Goal: Communication & Community: Connect with others

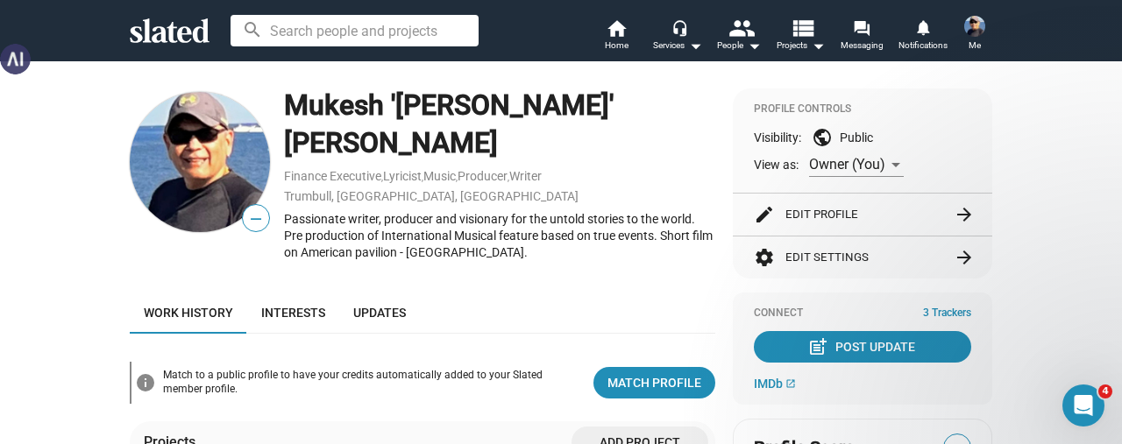
scroll to position [323, 0]
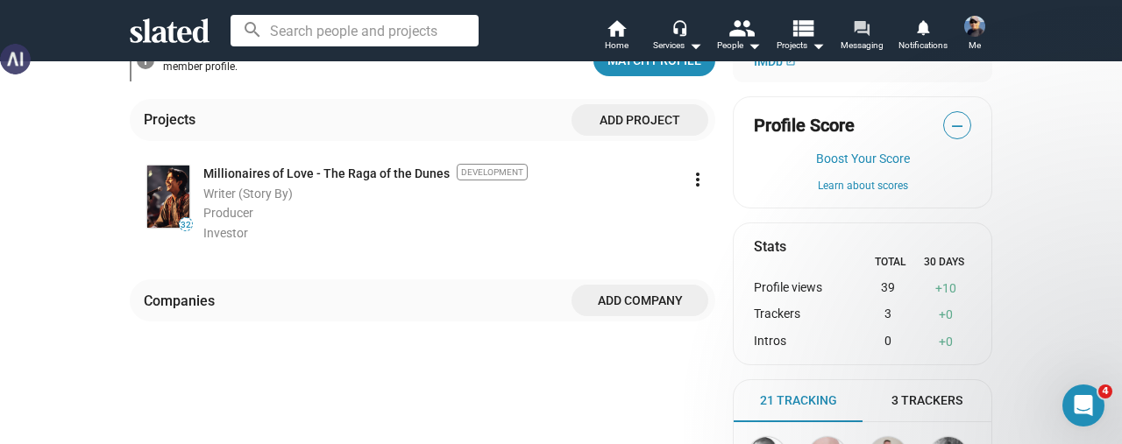
click at [857, 32] on mat-icon "forum" at bounding box center [861, 27] width 17 height 17
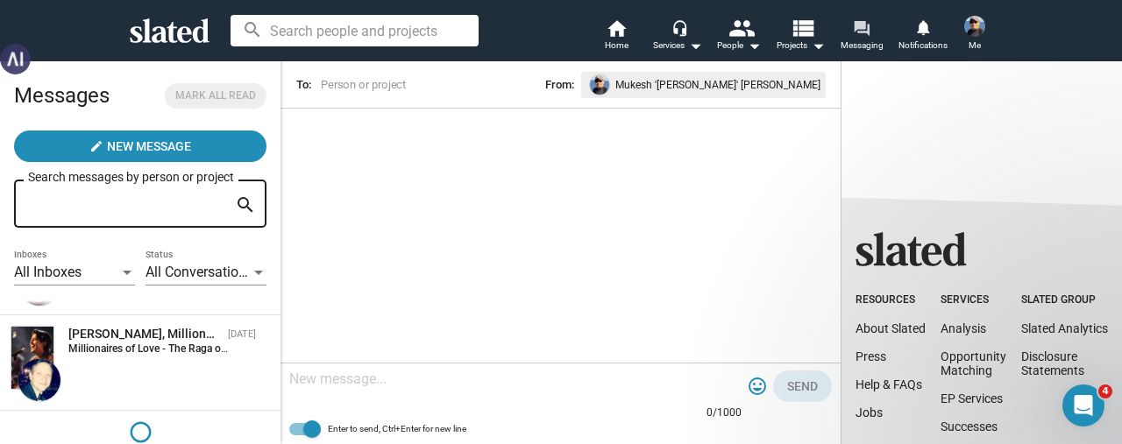
scroll to position [2776, 0]
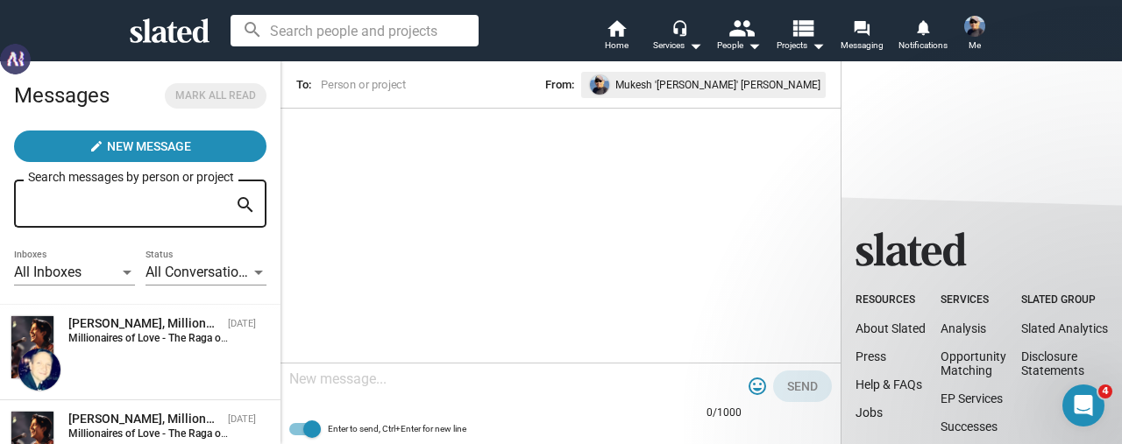
click at [100, 208] on input "Search messages by person or project" at bounding box center [128, 204] width 200 height 16
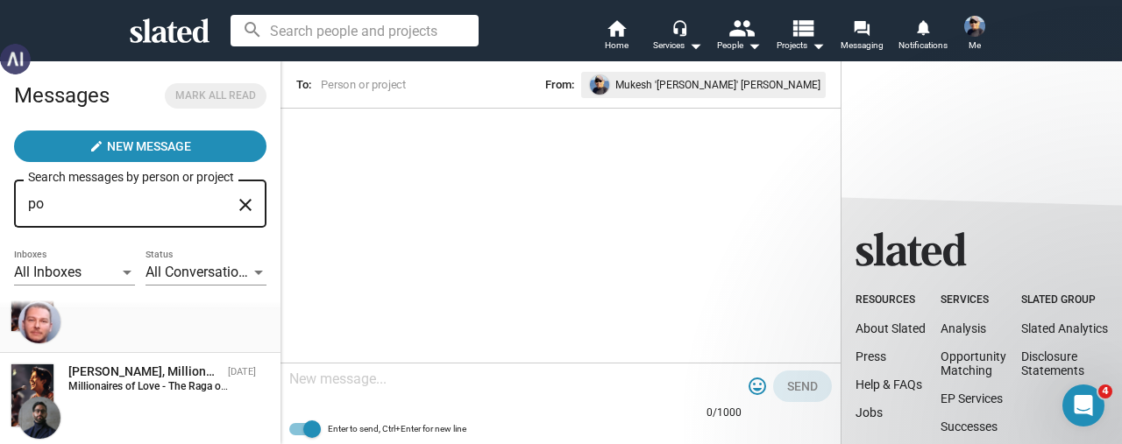
scroll to position [88, 0]
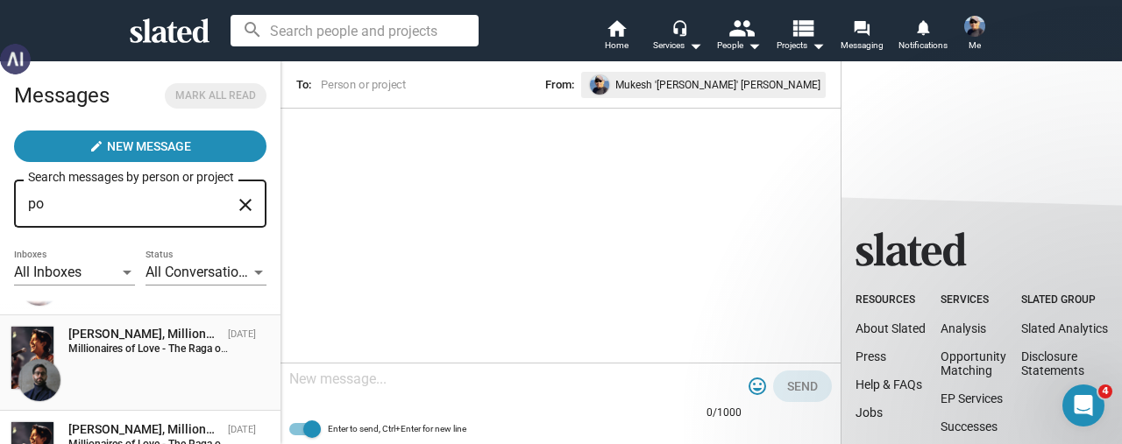
type input "po"
click at [96, 343] on strong "Millionaires of Love - The Raga of the Dunes:" at bounding box center [172, 349] width 209 height 12
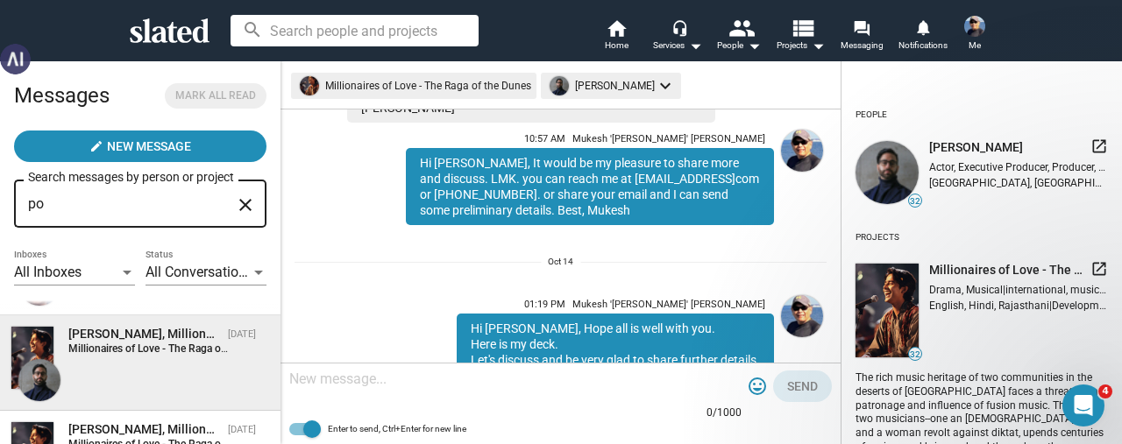
scroll to position [537, 0]
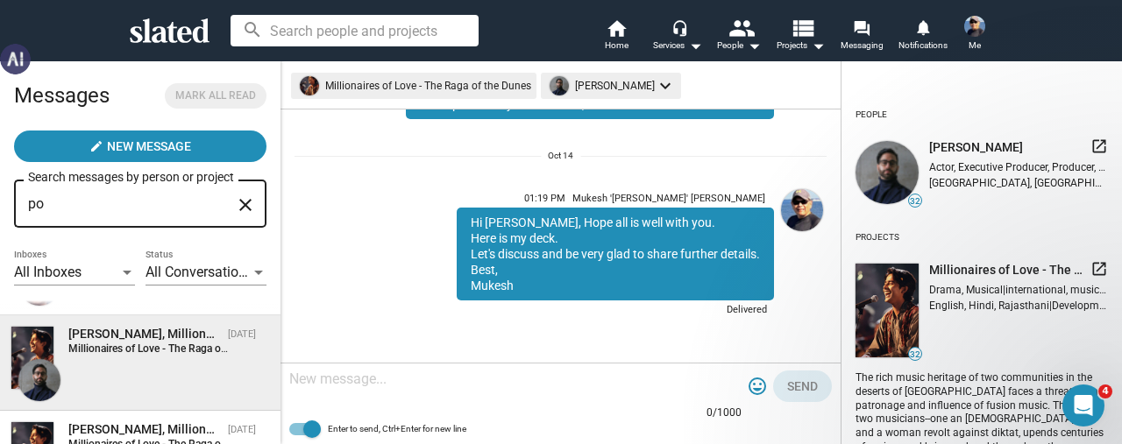
click at [361, 383] on textarea at bounding box center [515, 380] width 452 height 18
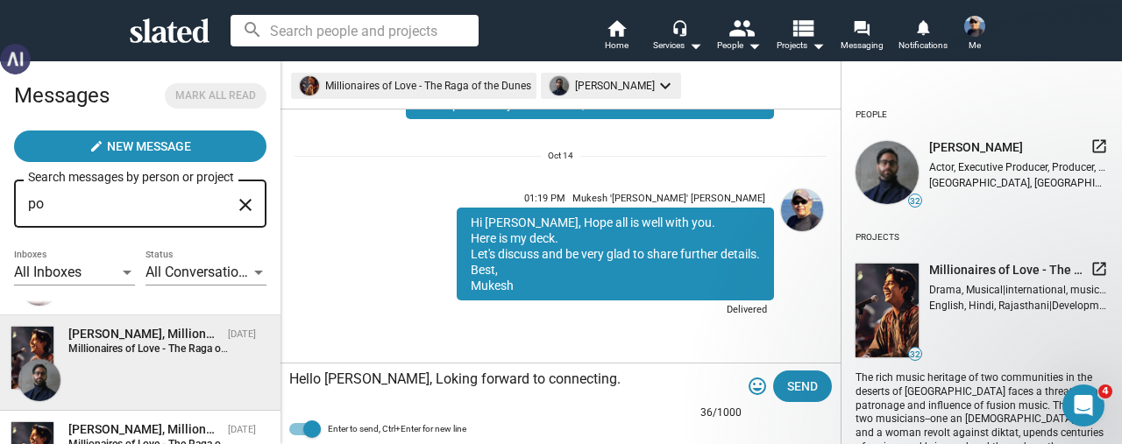
click at [377, 383] on textarea "Hello [PERSON_NAME], Loking forward to connecting." at bounding box center [515, 380] width 452 height 18
click at [571, 385] on textarea "Hello [PERSON_NAME], Looking forward to connecting." at bounding box center [515, 380] width 452 height 18
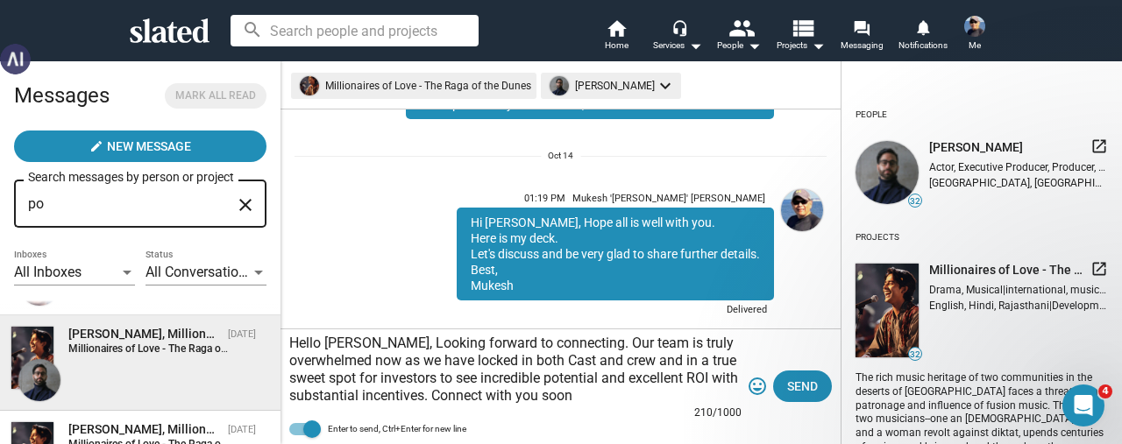
type textarea "Hello [PERSON_NAME], Looking forward to connecting. Our team is truly overwhelm…"
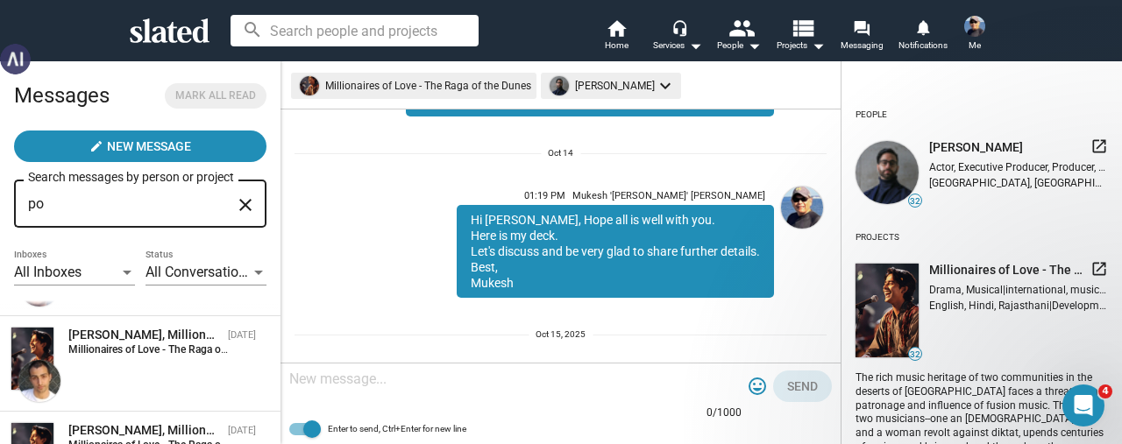
scroll to position [719, 0]
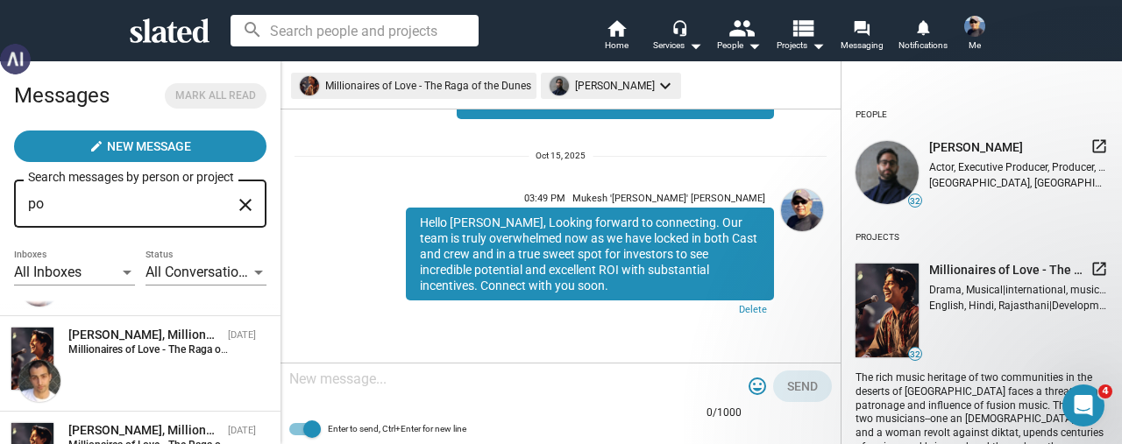
click at [51, 203] on input "po" at bounding box center [128, 204] width 200 height 16
type input "p"
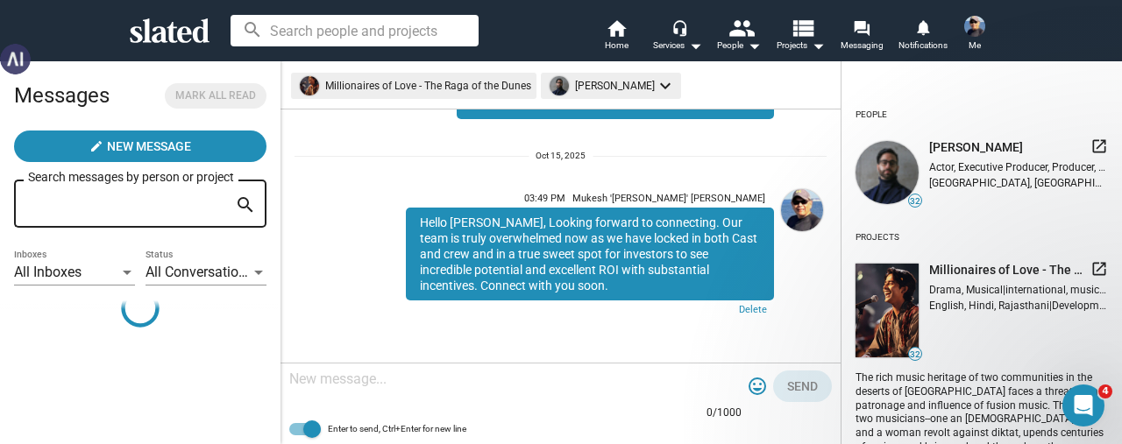
scroll to position [0, 0]
